Goal: Transaction & Acquisition: Book appointment/travel/reservation

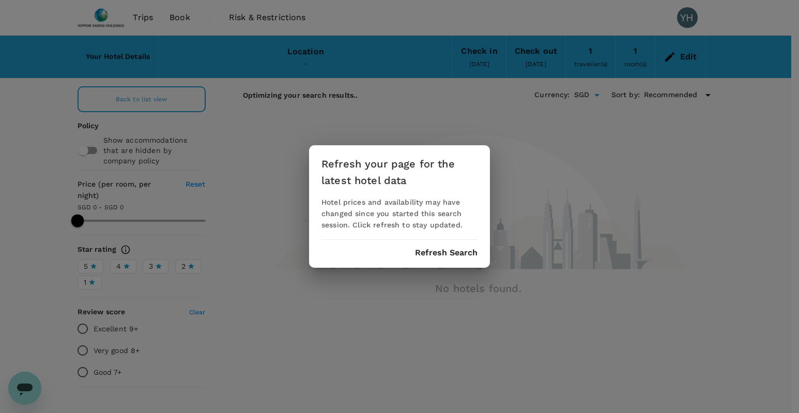
click at [454, 252] on button "Refresh Search" at bounding box center [446, 252] width 63 height 9
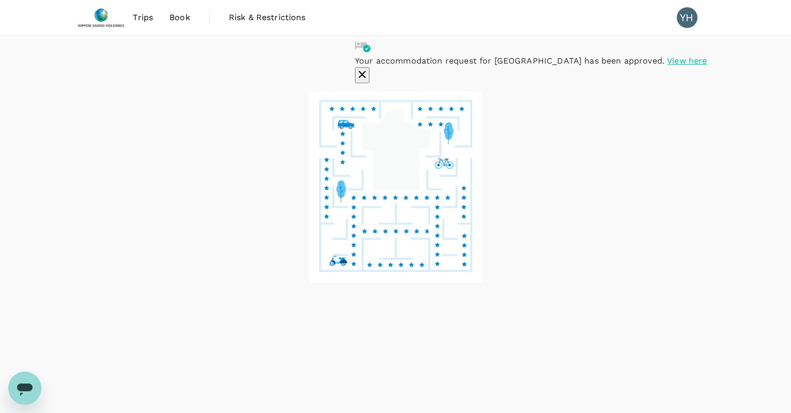
click at [366, 71] on icon "button" at bounding box center [362, 74] width 7 height 7
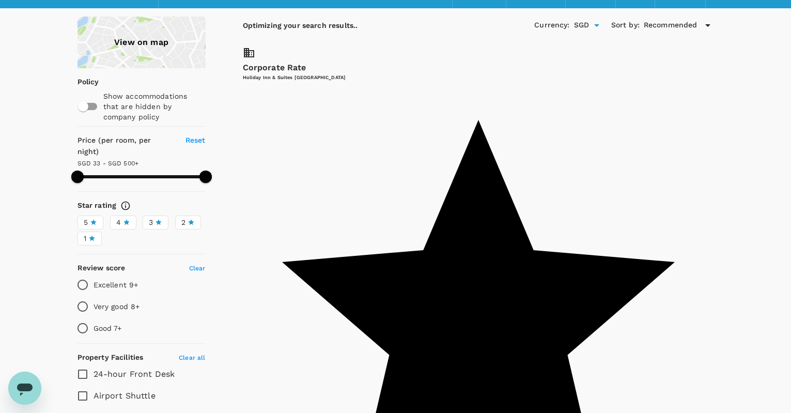
scroll to position [52, 0]
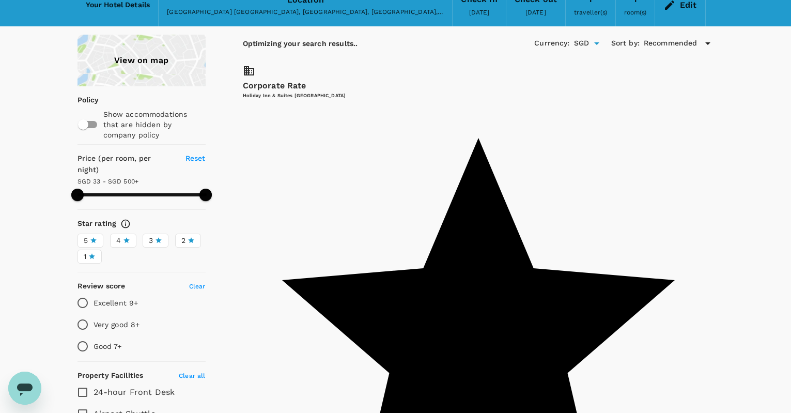
type input "499.24"
type input "22.24"
type input "499.31"
type input "14.31"
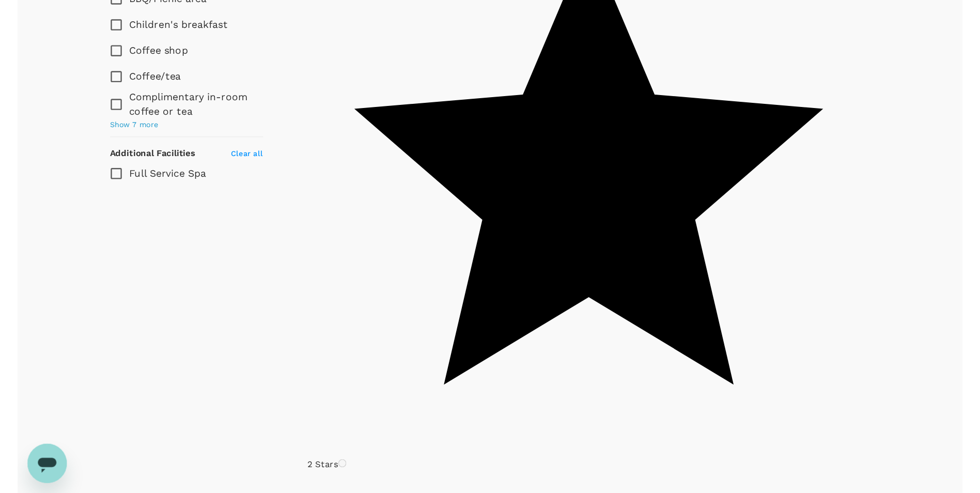
scroll to position [672, 0]
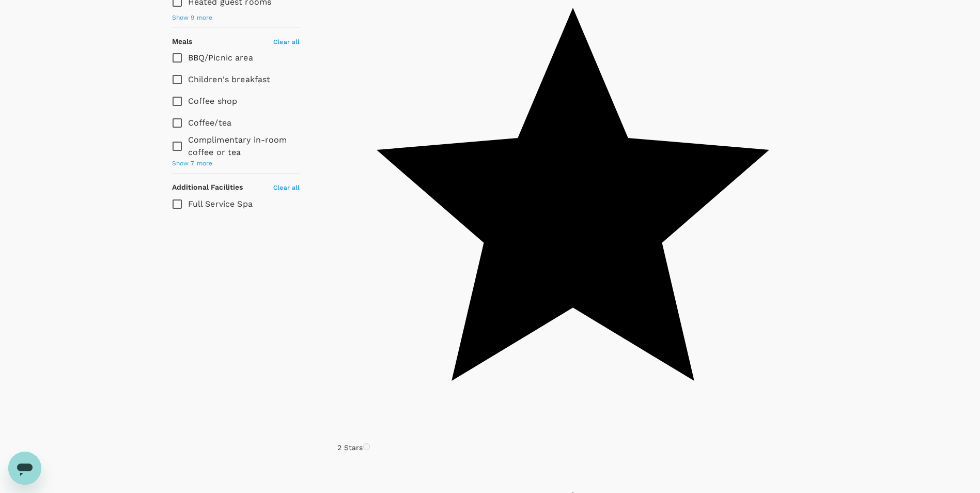
type input "499.31"
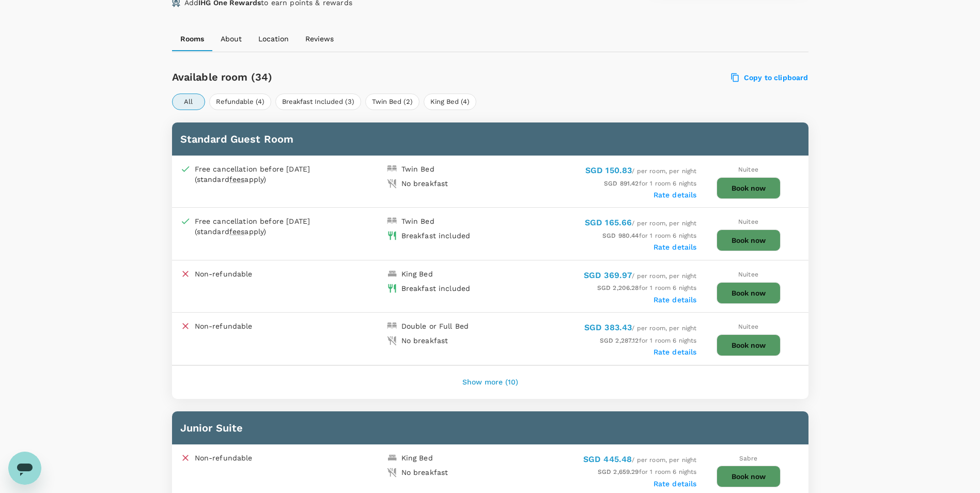
scroll to position [465, 0]
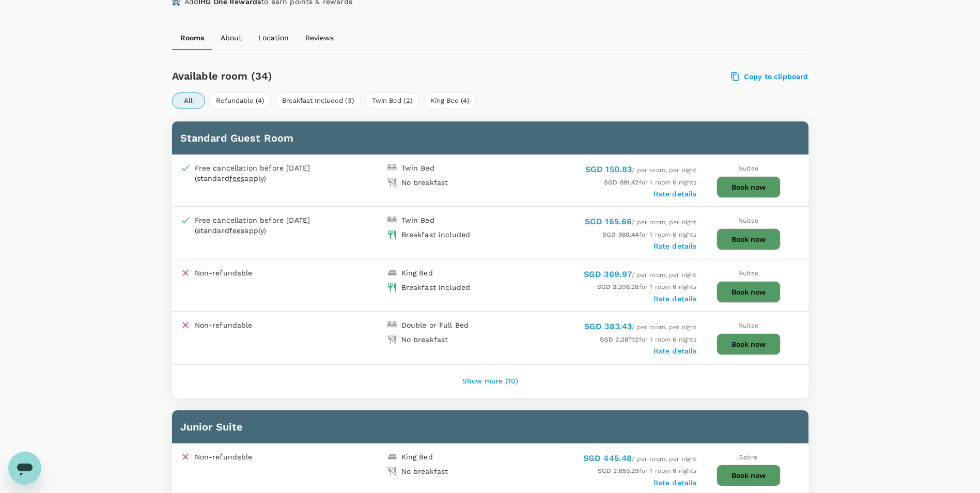
click at [493, 381] on button "Show more (10)" at bounding box center [490, 381] width 85 height 25
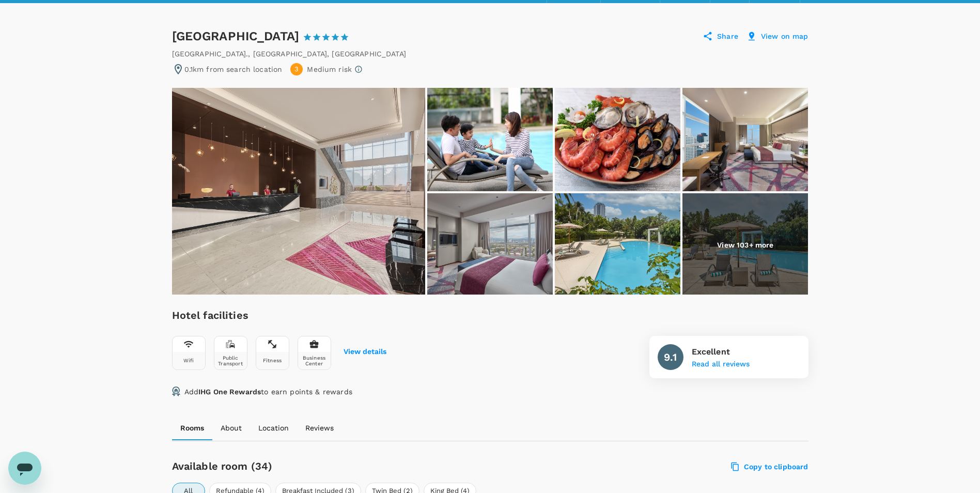
scroll to position [0, 0]
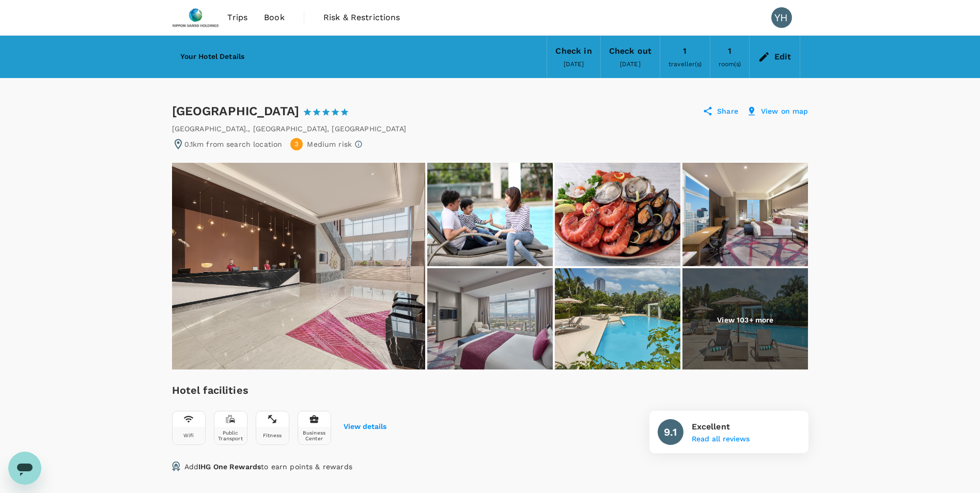
click at [564, 63] on span "[DATE]" at bounding box center [574, 63] width 21 height 7
click at [775, 57] on div "Edit" at bounding box center [782, 57] width 17 height 14
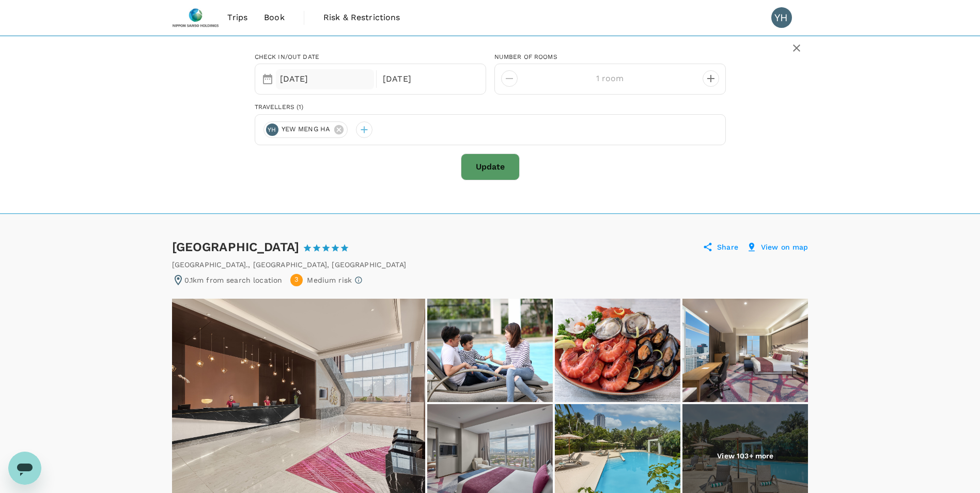
click at [313, 77] on div "[DATE]" at bounding box center [325, 79] width 99 height 20
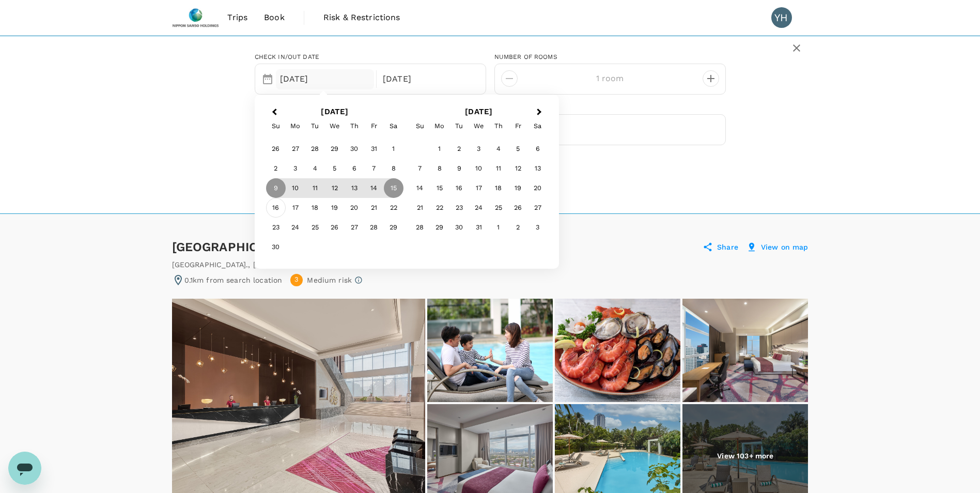
click at [275, 209] on div "16" at bounding box center [276, 208] width 20 height 20
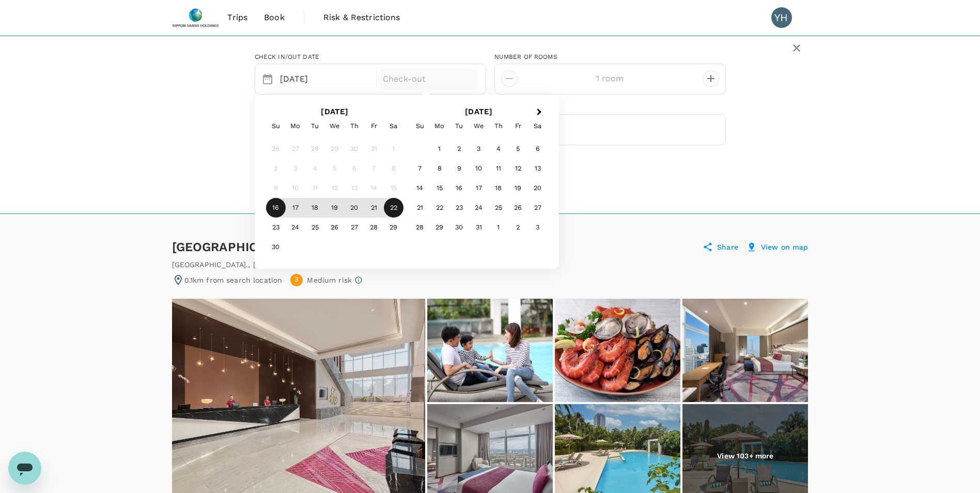
click at [393, 210] on div "22" at bounding box center [394, 208] width 20 height 20
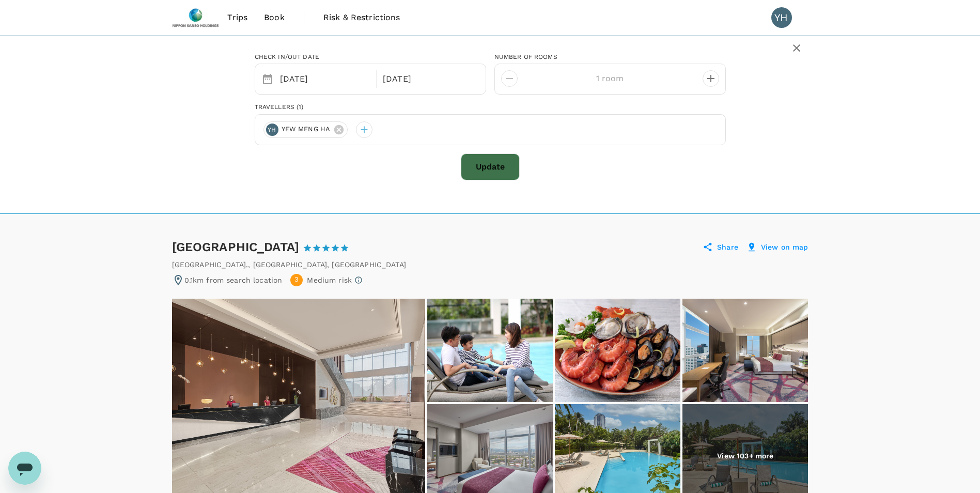
click at [492, 169] on button "Update" at bounding box center [490, 166] width 59 height 27
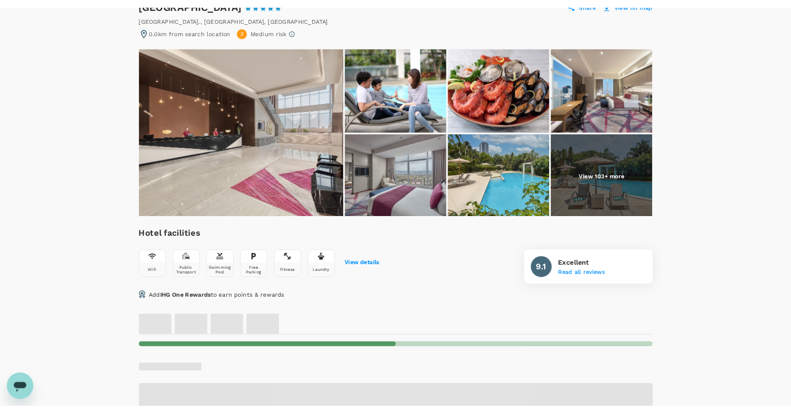
scroll to position [310, 0]
